Goal: Find specific fact: Find specific fact

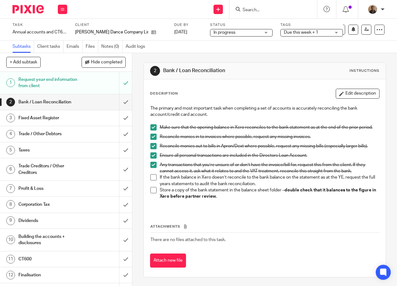
click at [250, 9] on input "Search" at bounding box center [270, 11] width 56 height 6
type input "venture"
click at [281, 31] on link at bounding box center [281, 33] width 81 height 9
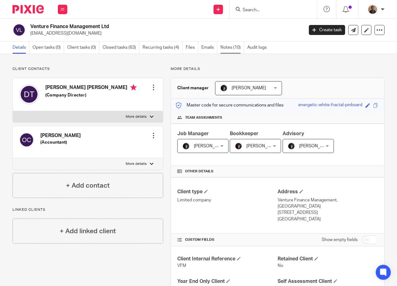
click at [229, 46] on link "Notes (10)" at bounding box center [232, 48] width 24 height 12
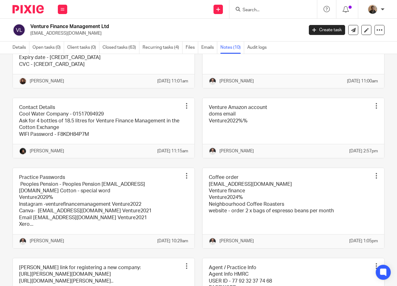
scroll to position [63, 0]
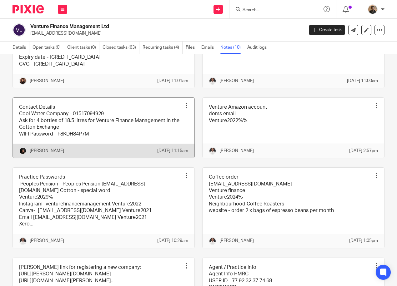
click at [100, 129] on link at bounding box center [104, 128] width 182 height 60
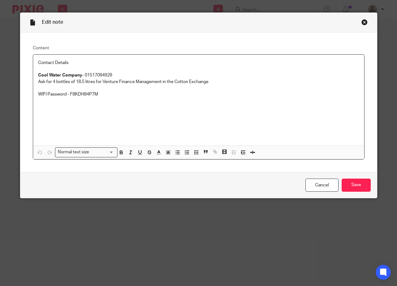
drag, startPoint x: 99, startPoint y: 93, endPoint x: 95, endPoint y: 94, distance: 4.5
click at [95, 94] on p "WIFI Password - F8KDH84P7M" at bounding box center [198, 94] width 321 height 6
click at [101, 103] on div "Contact Details Cool Water Company - 01517094929 Ask for 4 bottles of 18.5 litr…" at bounding box center [198, 100] width 331 height 91
click at [362, 23] on div "Close this dialog window" at bounding box center [365, 22] width 6 height 6
